Goal: Transaction & Acquisition: Register for event/course

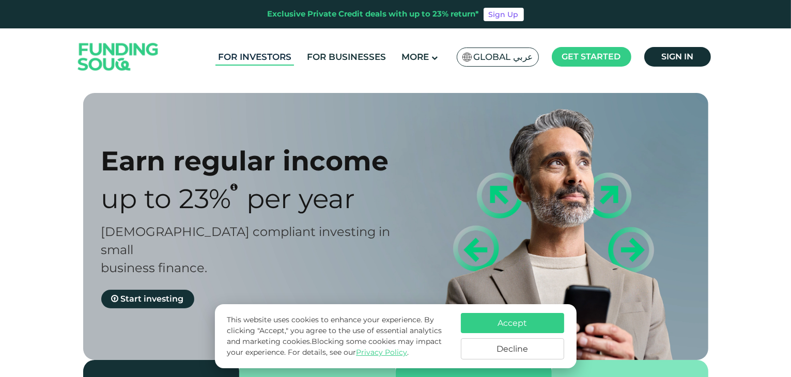
drag, startPoint x: 0, startPoint y: 0, endPoint x: 236, endPoint y: 58, distance: 242.9
click at [236, 58] on link "For Investors" at bounding box center [255, 57] width 79 height 17
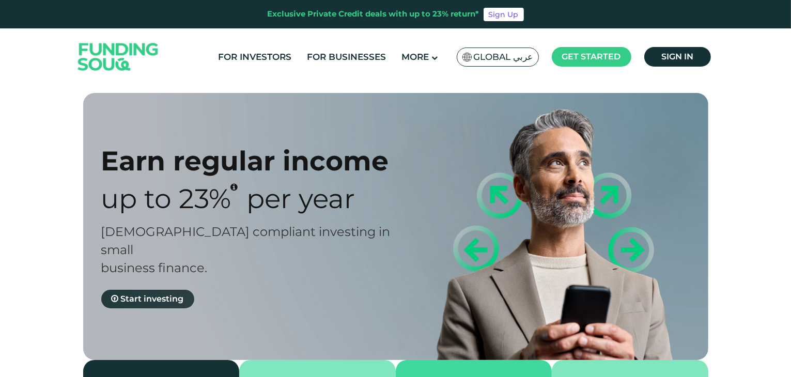
type tc-range-slider "4"
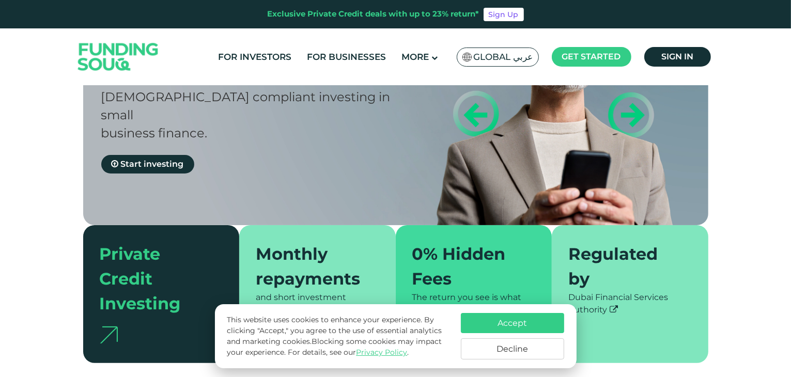
scroll to position [155, 0]
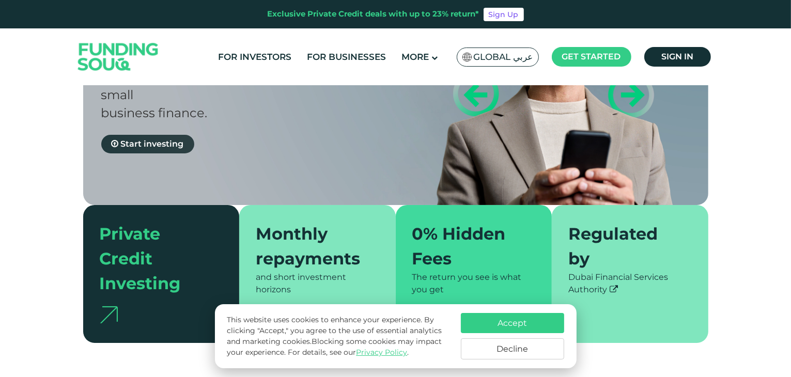
click at [178, 139] on span "Start investing" at bounding box center [152, 144] width 63 height 10
